Goal: Information Seeking & Learning: Learn about a topic

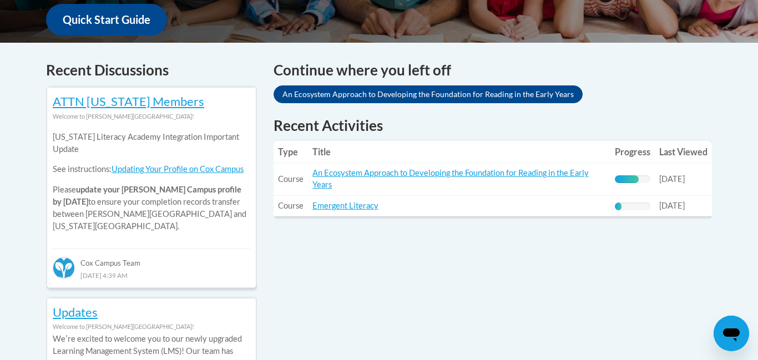
scroll to position [399, 0]
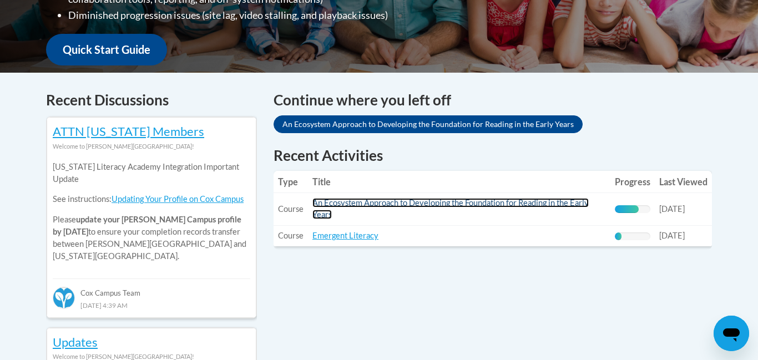
click at [487, 201] on link "An Ecosystem Approach to Developing the Foundation for Reading in the Early Yea…" at bounding box center [450, 208] width 276 height 21
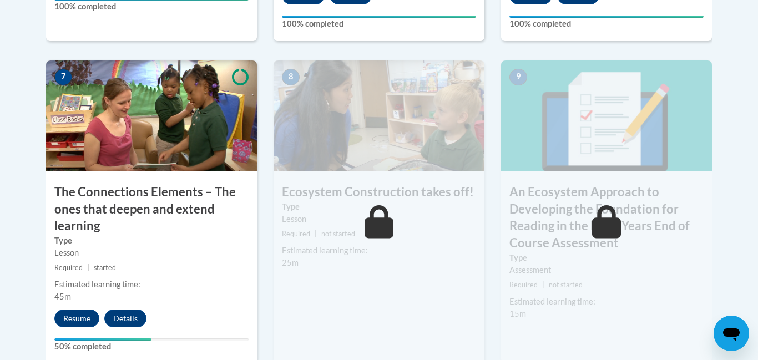
scroll to position [954, 0]
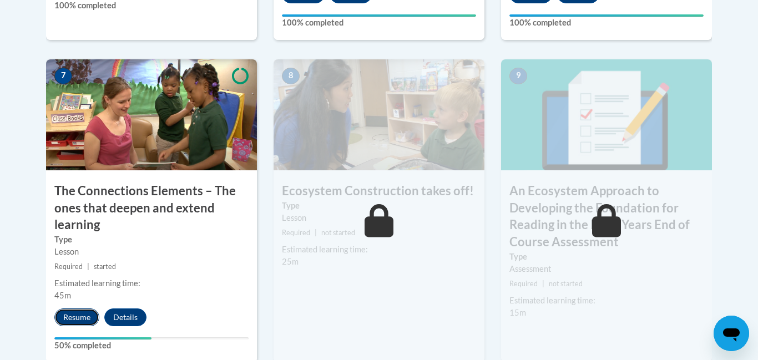
click at [82, 322] on button "Resume" at bounding box center [76, 317] width 45 height 18
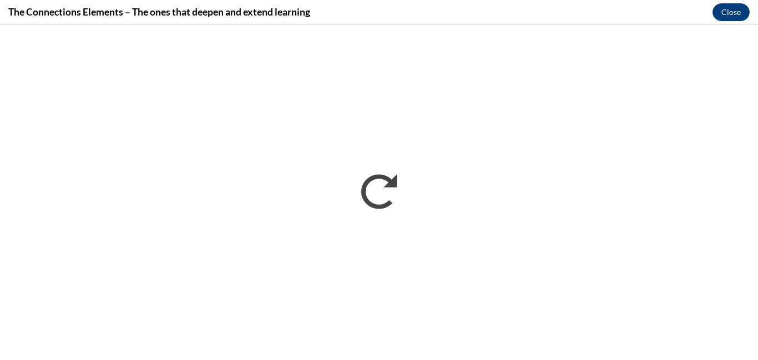
scroll to position [0, 0]
